Goal: Browse casually

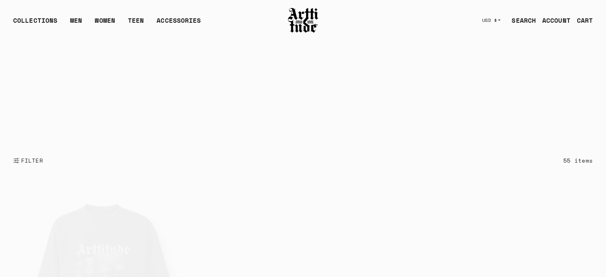
click at [271, 90] on h1 "ARTT Original Collection" at bounding box center [302, 89] width 579 height 21
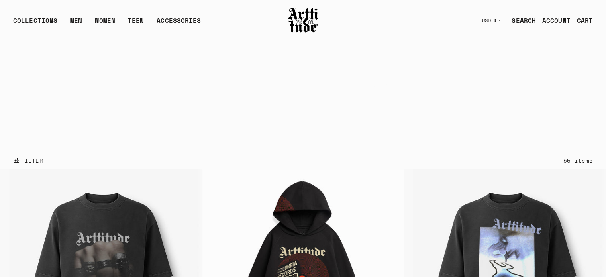
click at [267, 89] on h1 "ARTT Original Collection" at bounding box center [302, 89] width 579 height 21
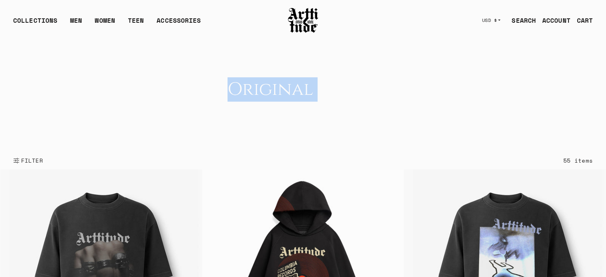
click at [266, 89] on h1 "ARTT Original Collection" at bounding box center [302, 89] width 579 height 21
